Goal: Information Seeking & Learning: Learn about a topic

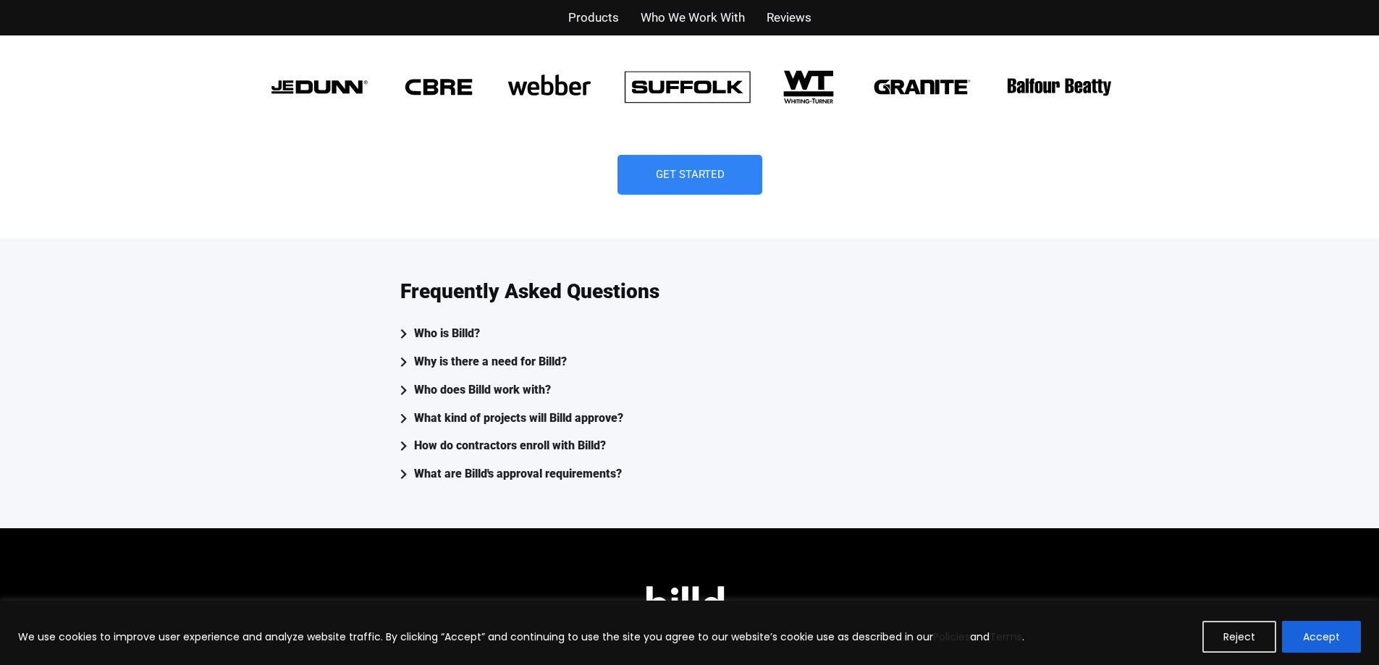
scroll to position [3705, 0]
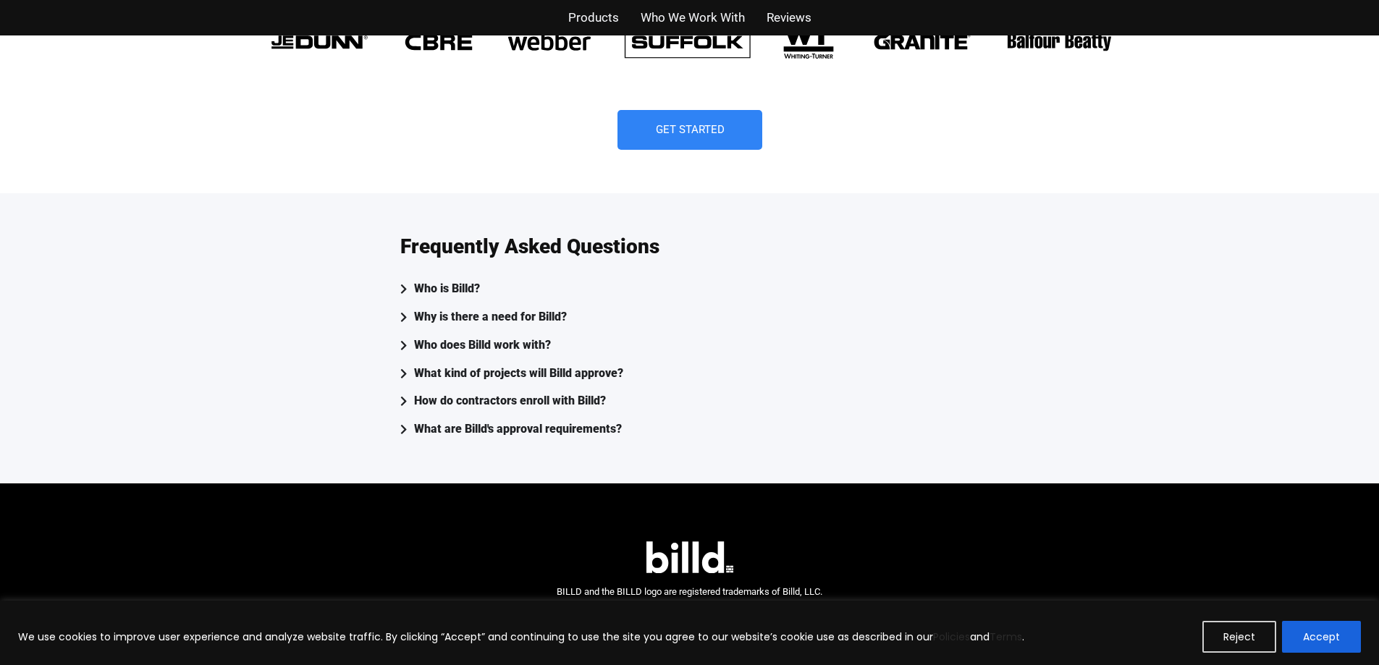
click at [469, 279] on div "Who is Billd?" at bounding box center [447, 289] width 66 height 21
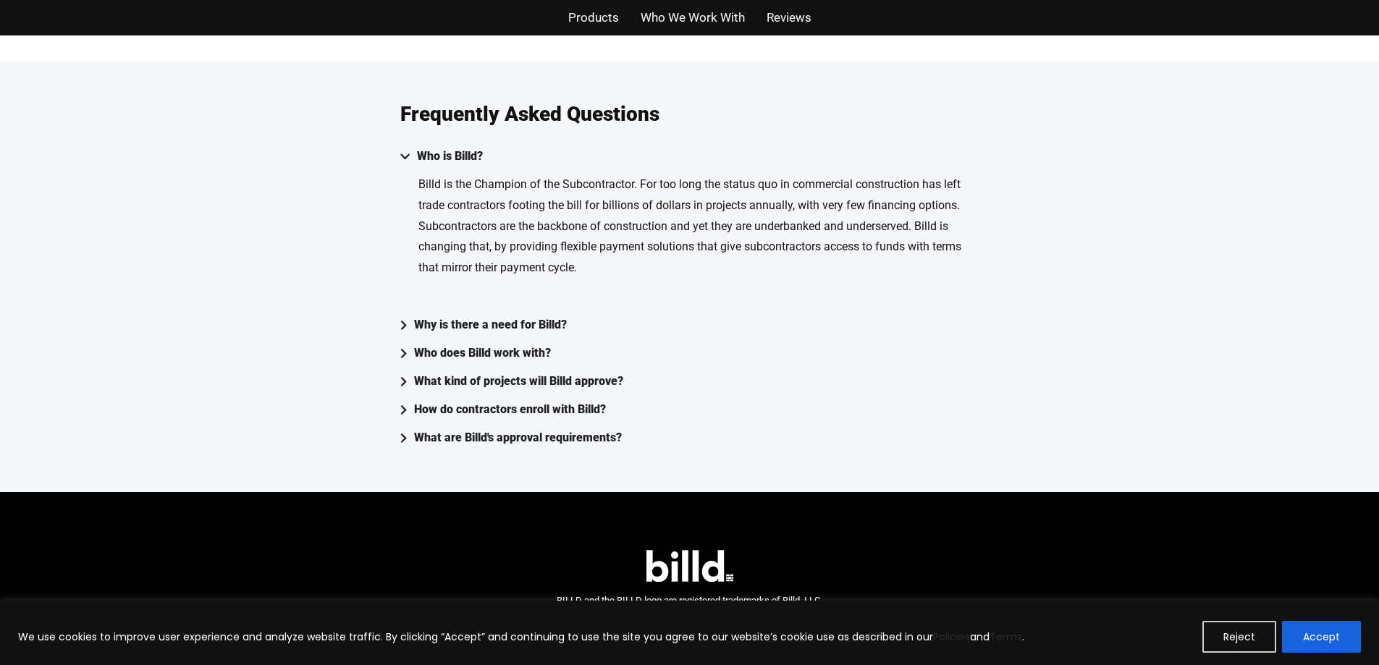
scroll to position [3846, 0]
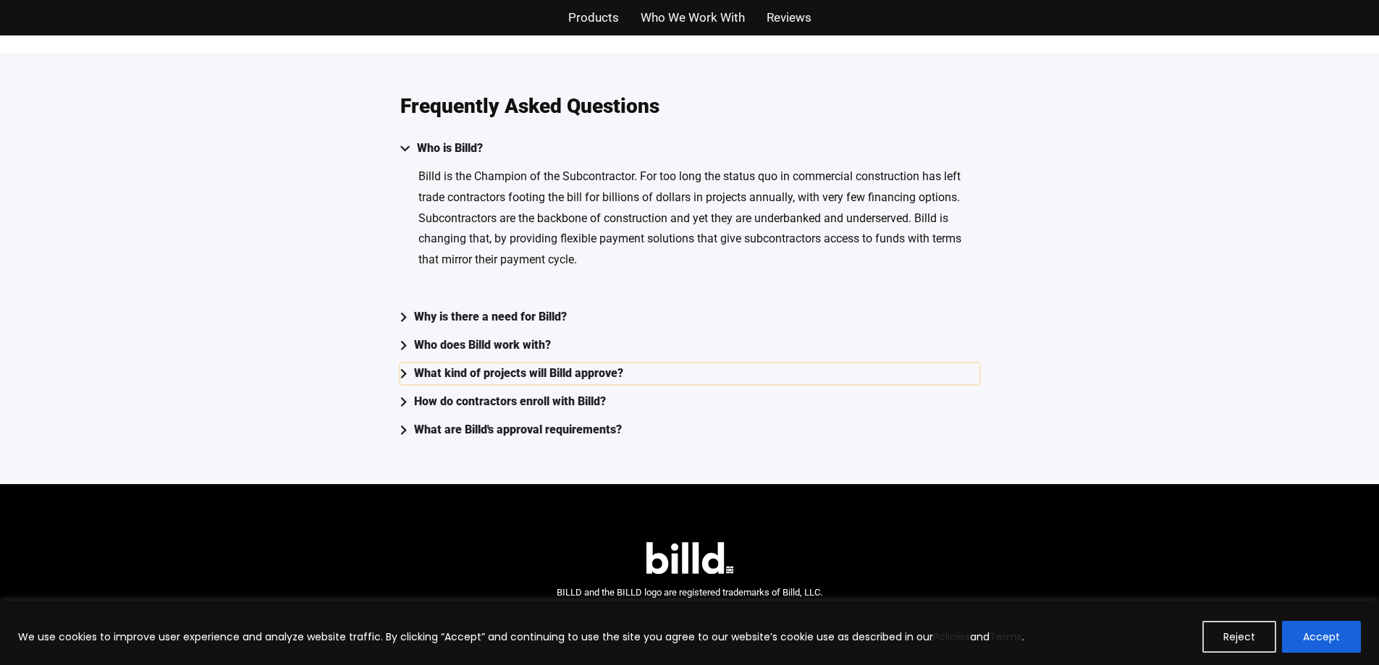
click at [551, 363] on div "What kind of projects will Billd approve?" at bounding box center [518, 373] width 209 height 21
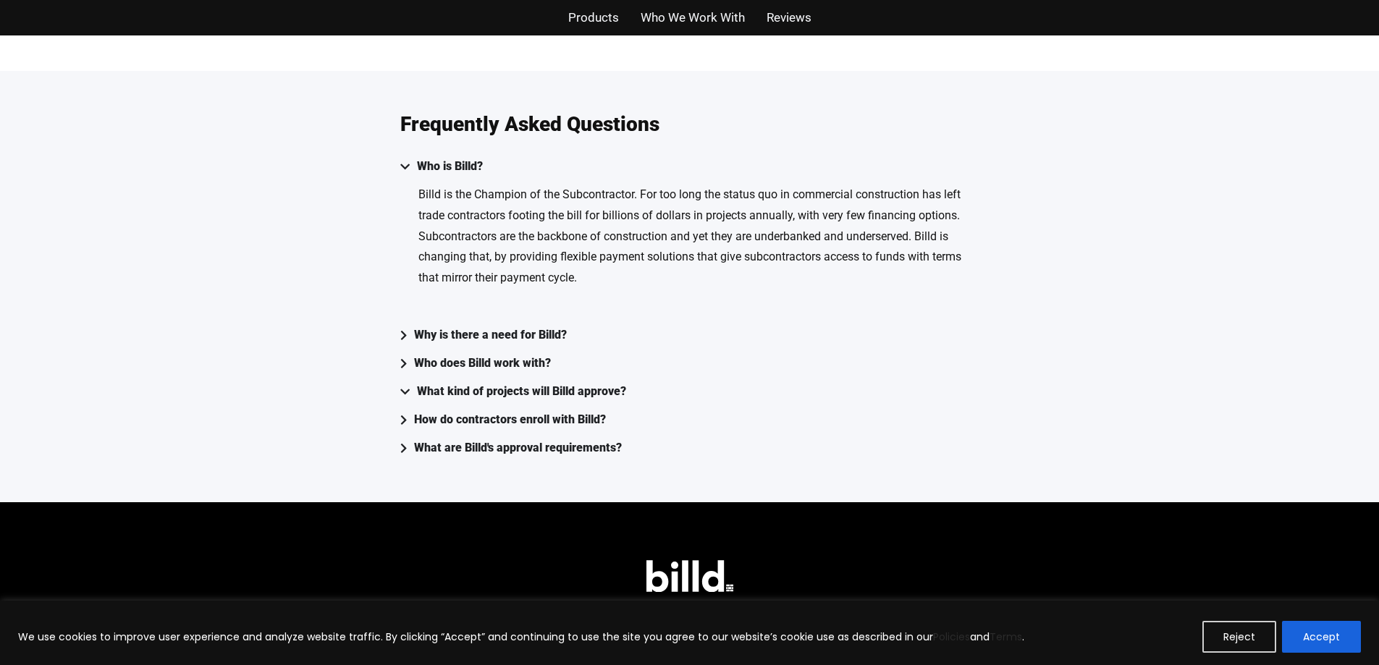
scroll to position [3817, 0]
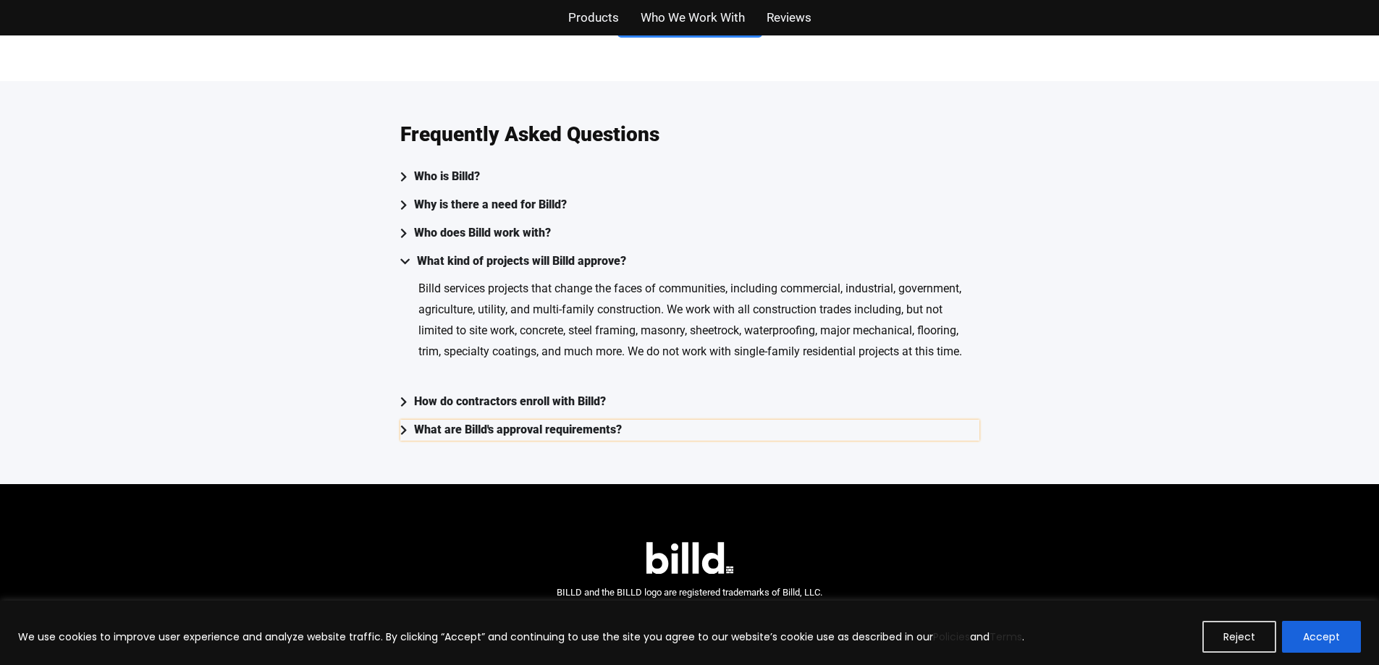
click at [563, 420] on div "What are Billd's approval requirements?" at bounding box center [518, 430] width 208 height 21
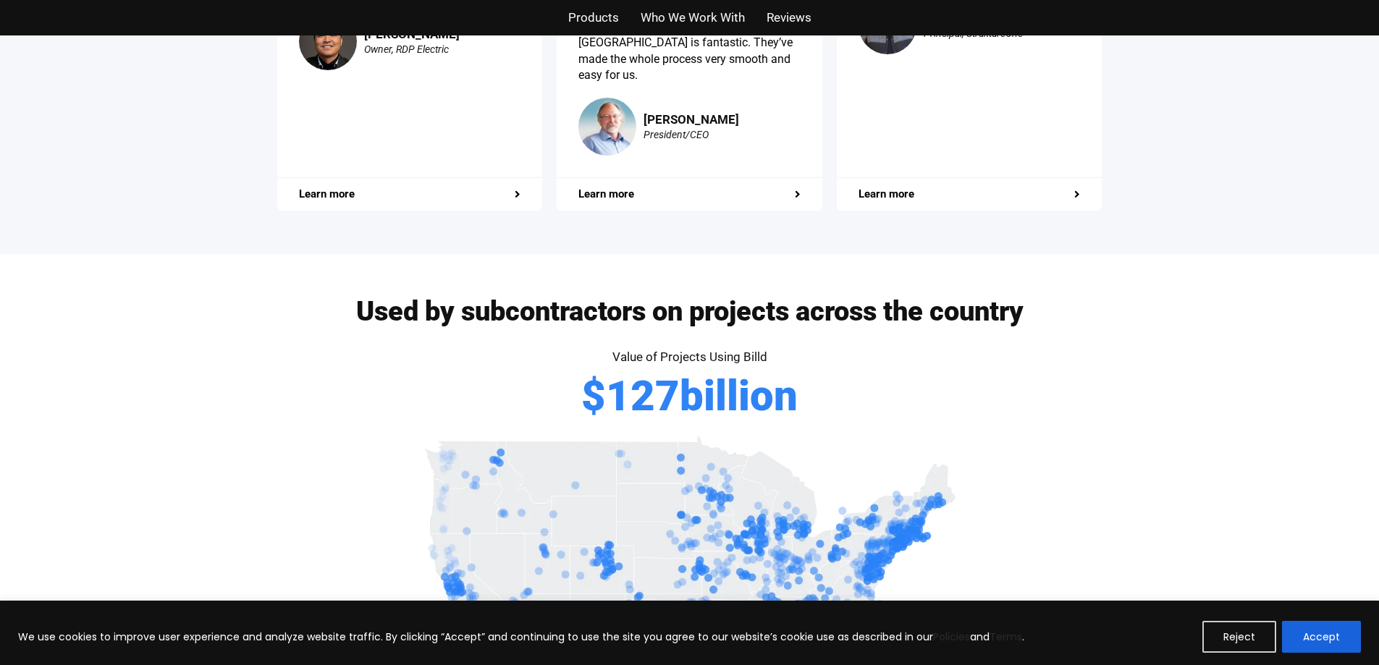
scroll to position [2638, 0]
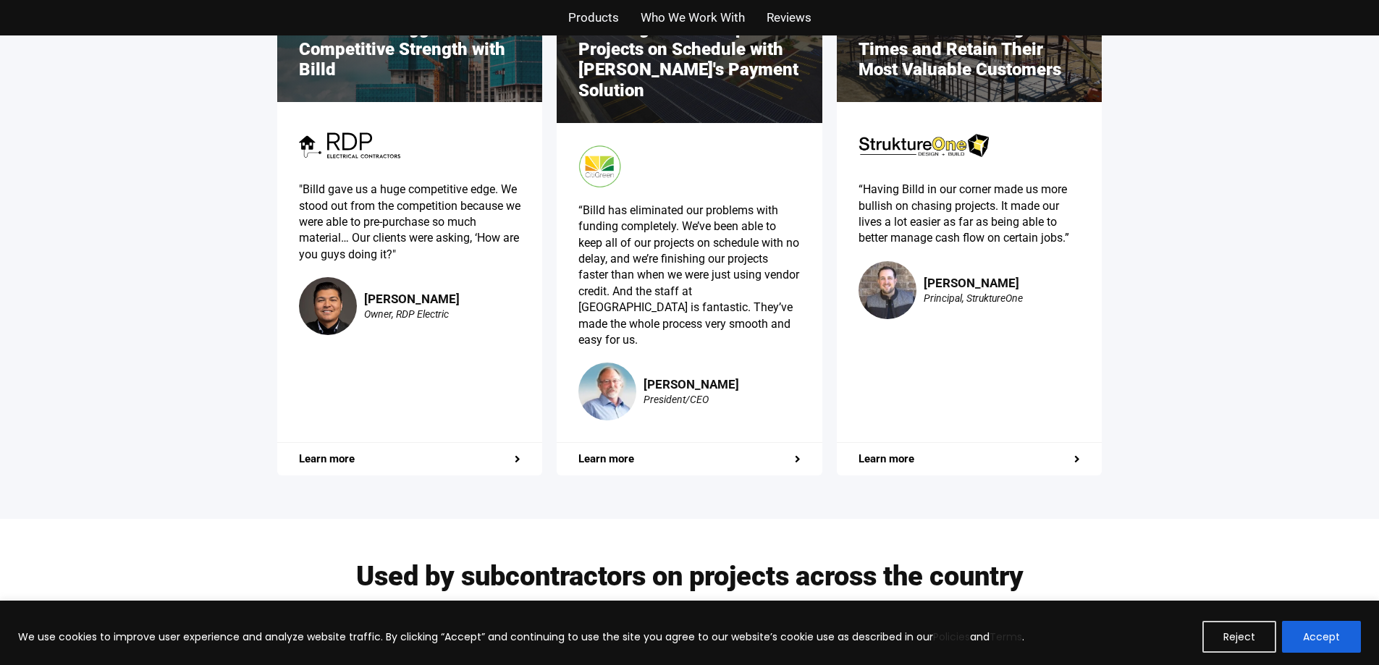
click at [595, 19] on span "Products" at bounding box center [593, 17] width 51 height 21
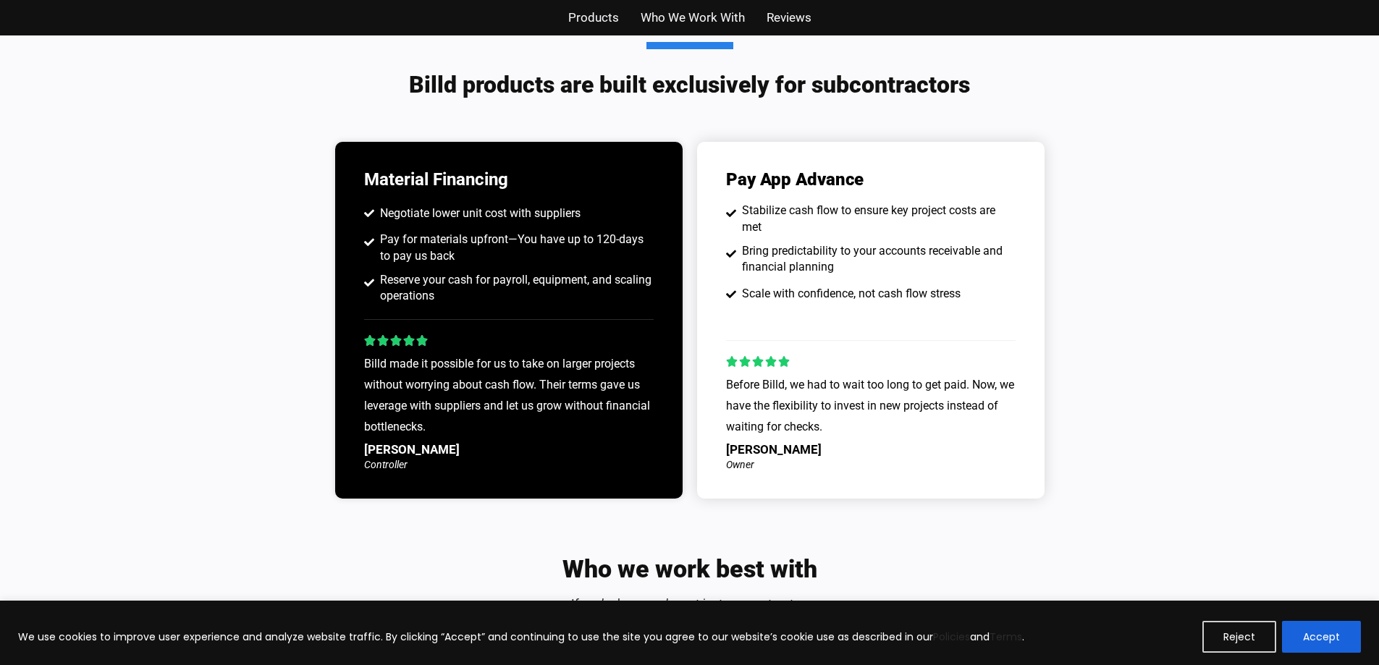
scroll to position [1113, 0]
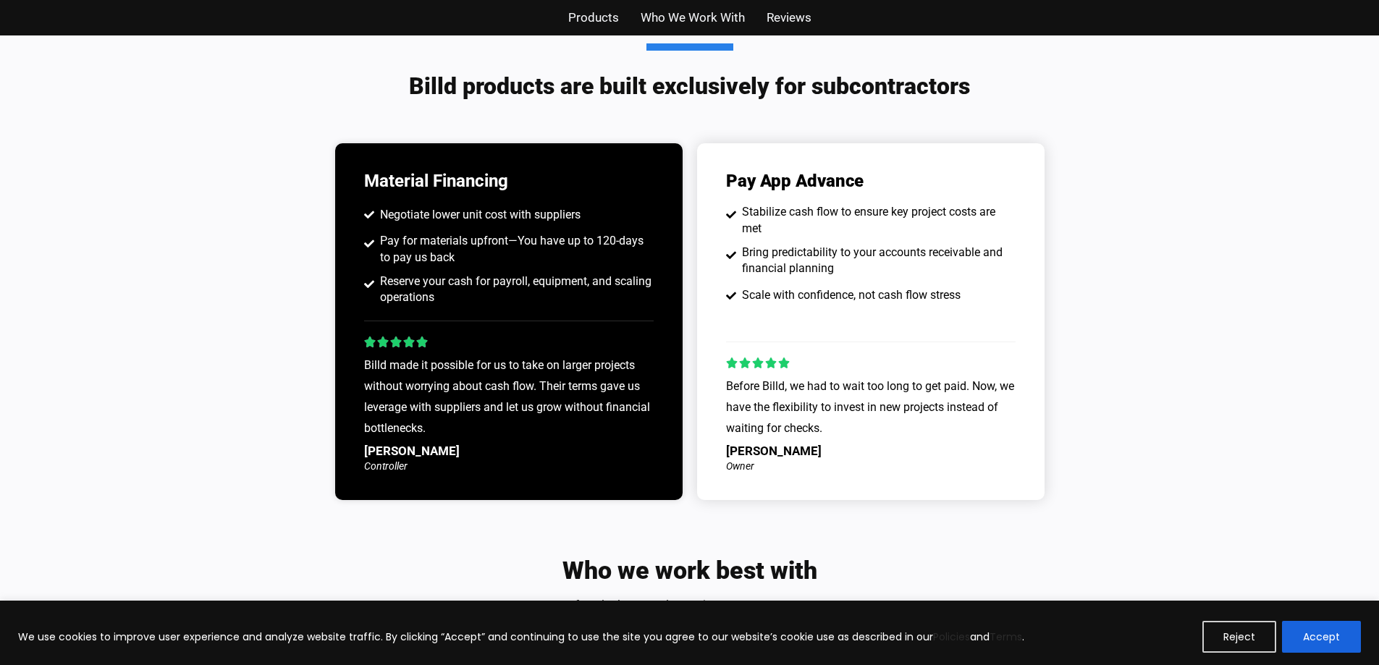
drag, startPoint x: 783, startPoint y: 19, endPoint x: 781, endPoint y: 26, distance: 7.6
click at [782, 19] on span "Reviews" at bounding box center [789, 17] width 45 height 21
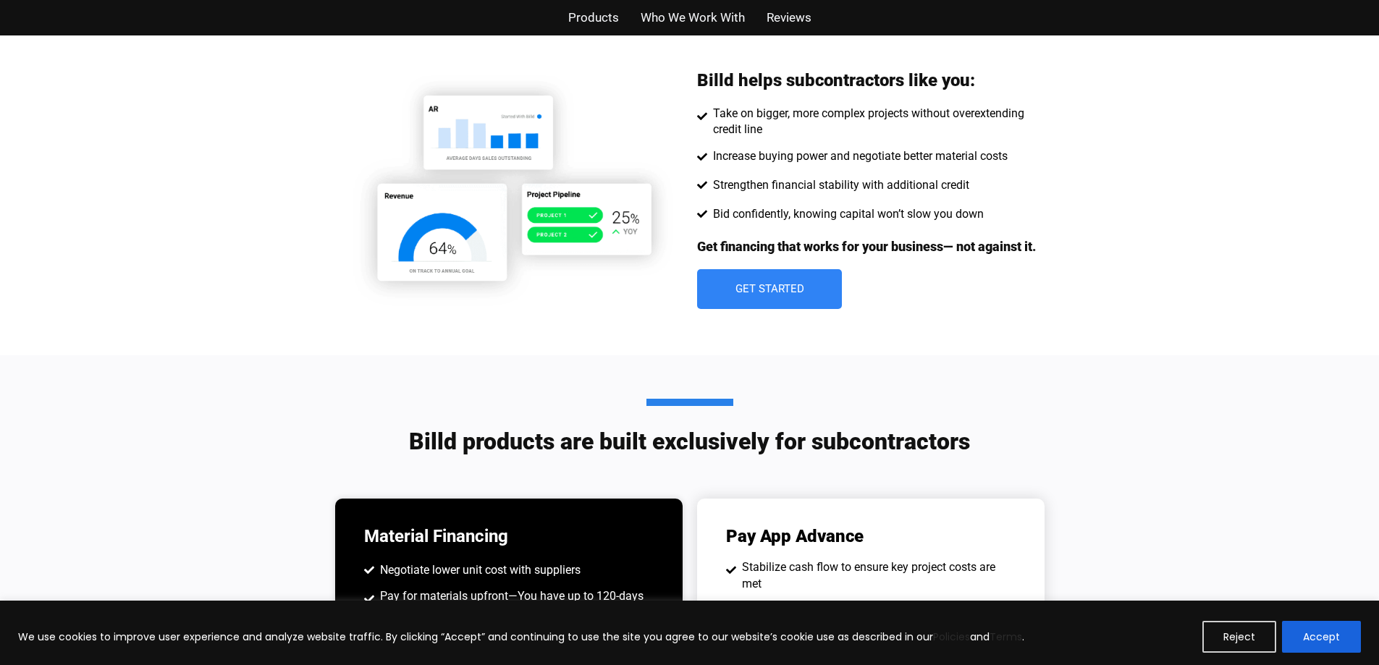
scroll to position [755, 0]
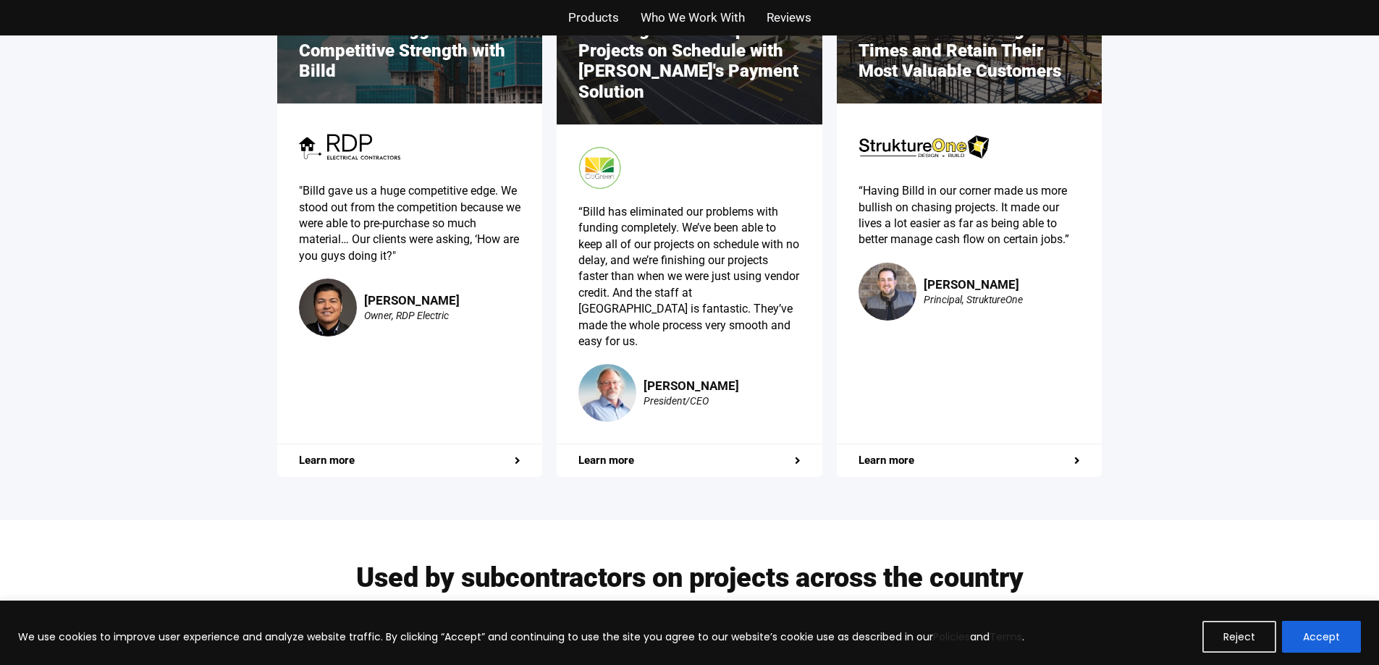
scroll to position [2638, 0]
